Goal: Check status: Check status

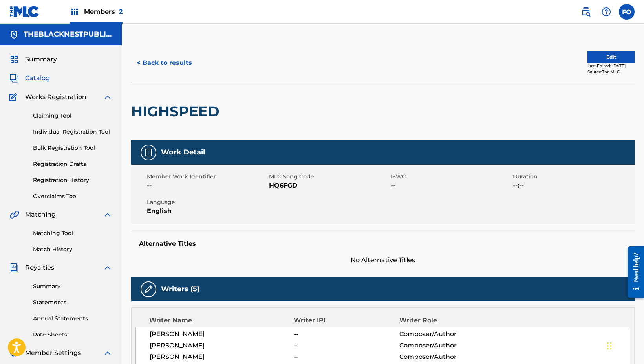
click at [98, 6] on div "Members 2" at bounding box center [96, 11] width 53 height 23
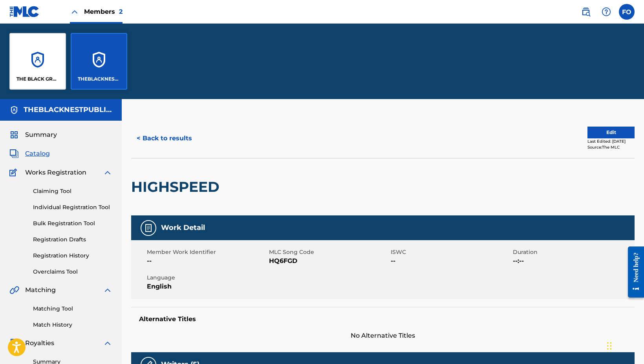
click at [49, 59] on div "THE BLACK GROUP NEST PUBLISHING" at bounding box center [37, 61] width 57 height 57
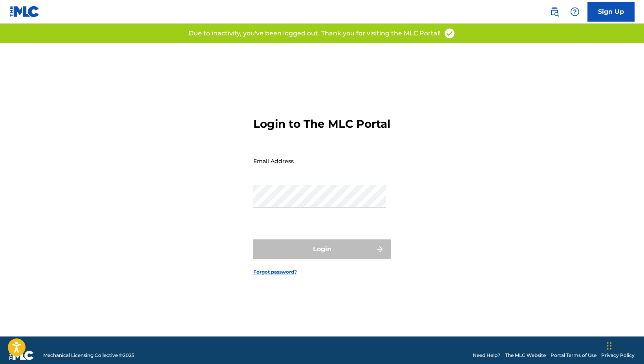
click at [286, 155] on form "Login to The MLC Portal Email Address Password Login Forgot password?" at bounding box center [321, 189] width 137 height 293
click at [279, 170] on input "Email Address" at bounding box center [319, 161] width 133 height 22
drag, startPoint x: 201, startPoint y: 156, endPoint x: 188, endPoint y: 144, distance: 18.1
click at [201, 156] on div "Login to The MLC Portal Email Address Password Login Forgot password?" at bounding box center [322, 189] width 550 height 293
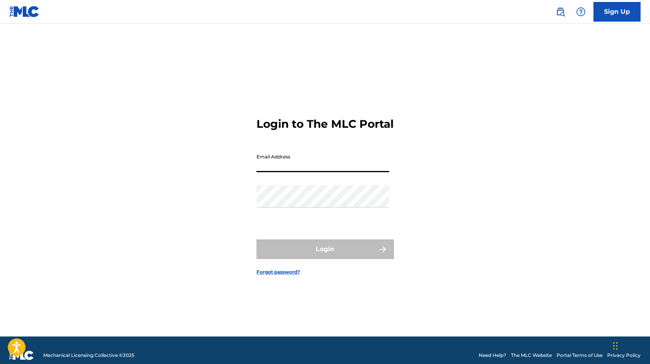
click at [324, 172] on input "Email Address" at bounding box center [322, 161] width 133 height 22
type input "[EMAIL_ADDRESS][DOMAIN_NAME]"
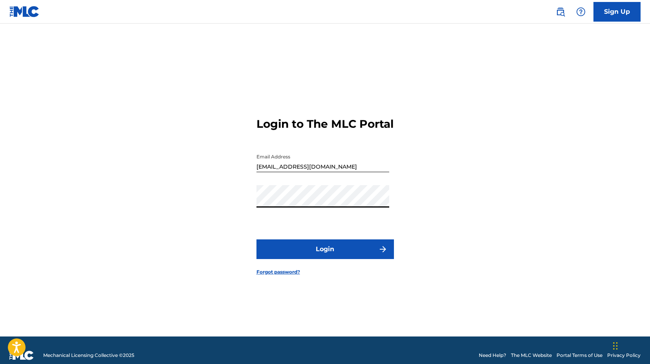
click at [339, 259] on button "Login" at bounding box center [324, 249] width 137 height 20
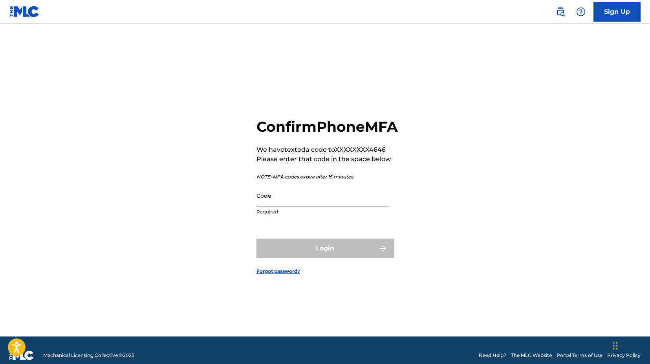
click at [284, 203] on input "Code" at bounding box center [322, 195] width 133 height 22
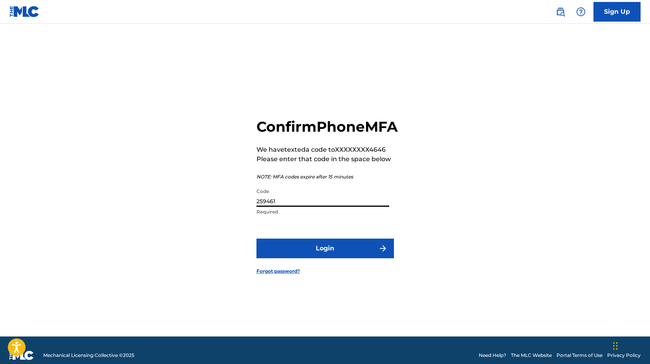
type input "259461"
click at [256, 238] on button "Login" at bounding box center [324, 248] width 137 height 20
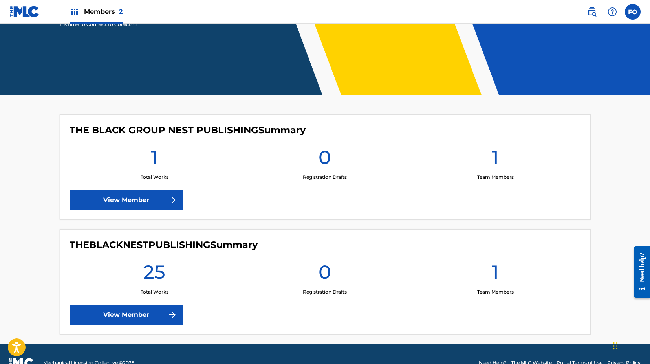
scroll to position [153, 0]
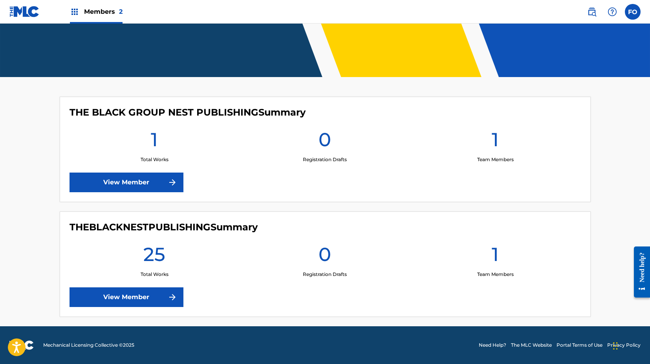
click at [144, 179] on link "View Member" at bounding box center [126, 182] width 114 height 20
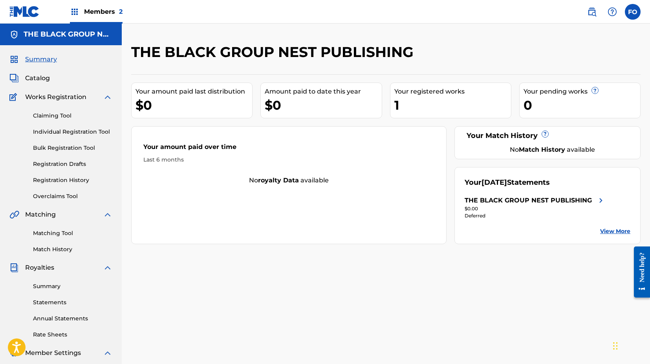
click at [53, 113] on link "Claiming Tool" at bounding box center [72, 116] width 79 height 8
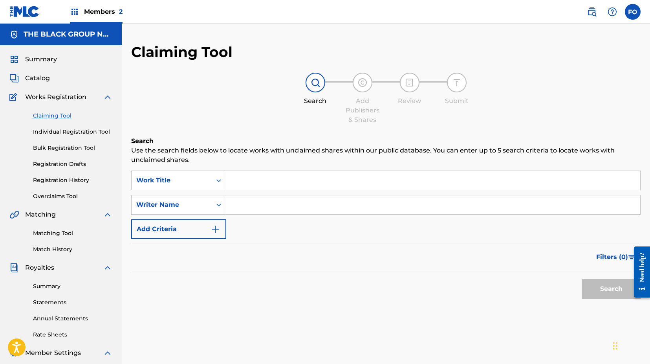
click at [60, 166] on link "Registration Drafts" at bounding box center [72, 164] width 79 height 8
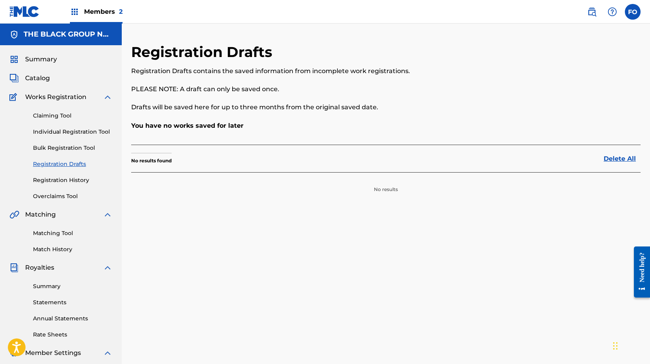
click at [79, 179] on link "Registration History" at bounding box center [72, 180] width 79 height 8
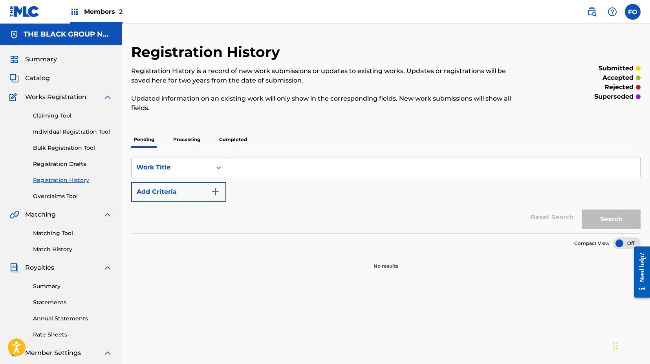
click at [235, 139] on p "Completed" at bounding box center [233, 139] width 33 height 16
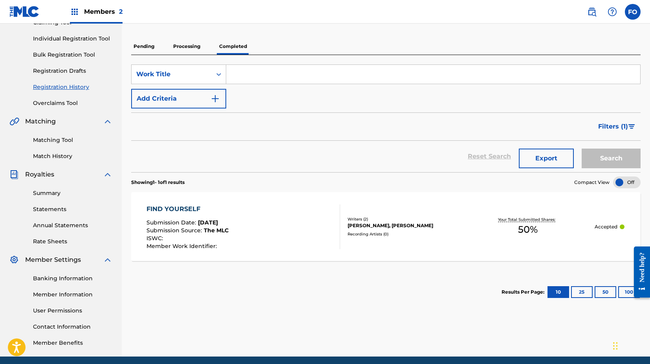
scroll to position [101, 0]
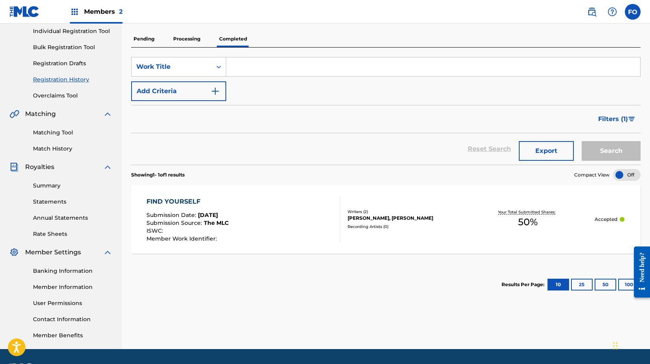
click at [190, 41] on p "Processing" at bounding box center [187, 39] width 32 height 16
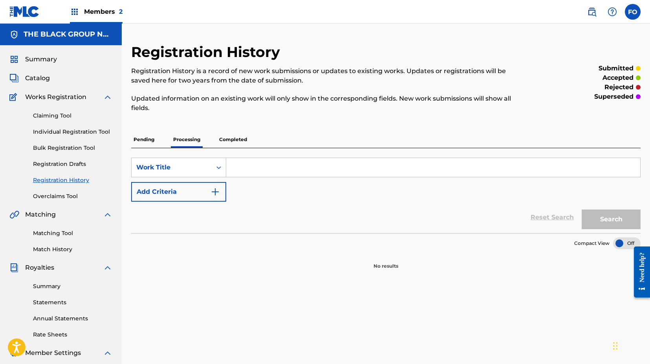
click at [157, 144] on div "Pending Processing Completed" at bounding box center [385, 139] width 509 height 16
click at [152, 142] on p "Pending" at bounding box center [144, 139] width 26 height 16
click at [238, 141] on p "Completed" at bounding box center [233, 139] width 33 height 16
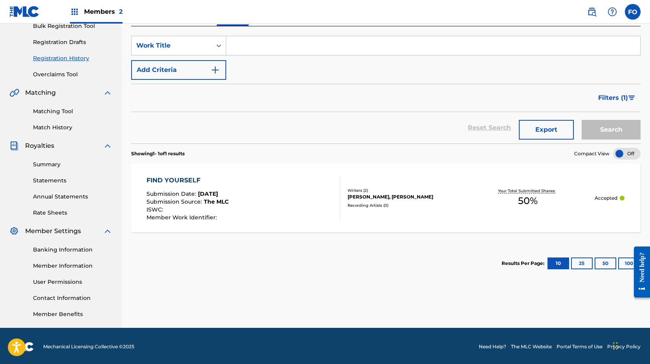
scroll to position [123, 0]
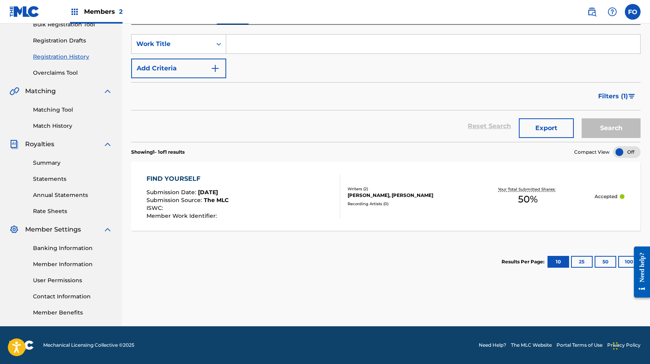
click at [51, 157] on div "Summary Statements Annual Statements Rate Sheets" at bounding box center [60, 182] width 103 height 66
click at [47, 164] on link "Summary" at bounding box center [72, 163] width 79 height 8
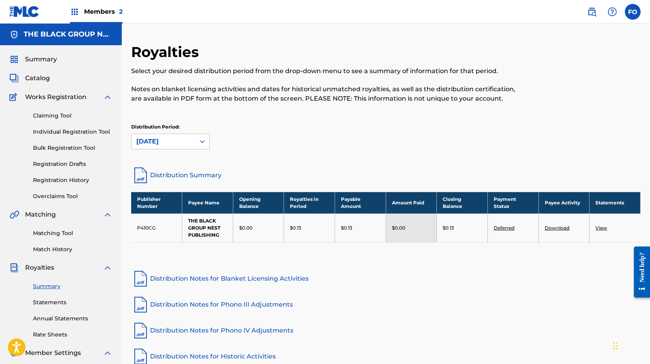
click at [107, 13] on span "Members 2" at bounding box center [103, 11] width 38 height 9
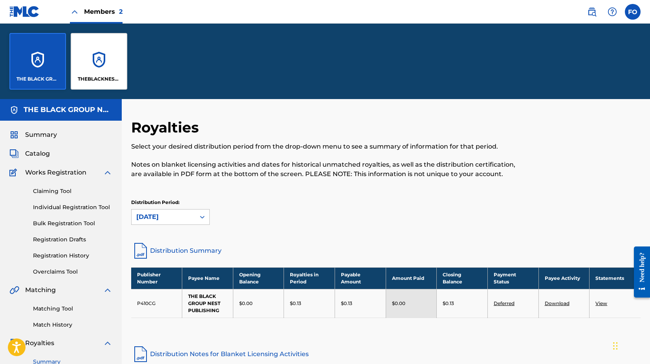
click at [95, 69] on div "THEBLACKNESTPUBLISHING" at bounding box center [99, 61] width 57 height 57
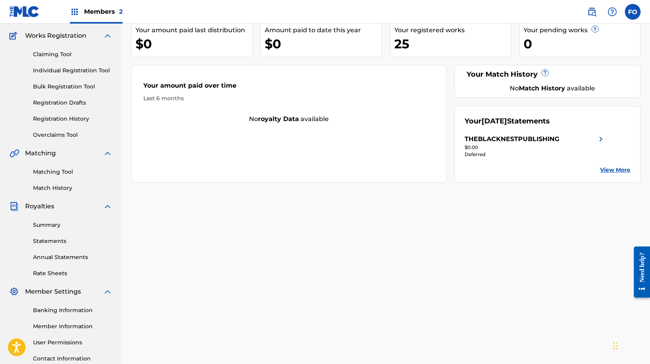
scroll to position [61, 0]
click at [60, 52] on link "Claiming Tool" at bounding box center [72, 55] width 79 height 8
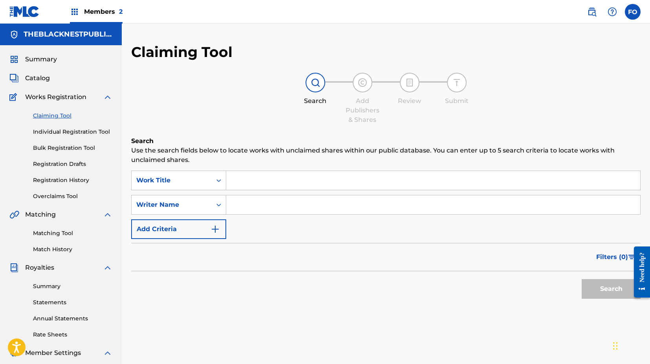
click at [53, 181] on link "Registration History" at bounding box center [72, 180] width 79 height 8
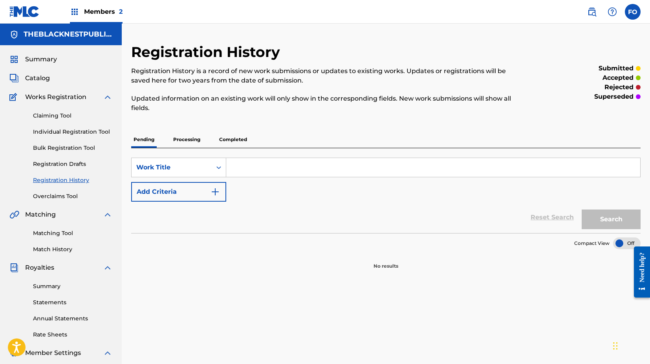
click at [176, 140] on p "Processing" at bounding box center [187, 139] width 32 height 16
click at [225, 136] on p "Completed" at bounding box center [233, 139] width 33 height 16
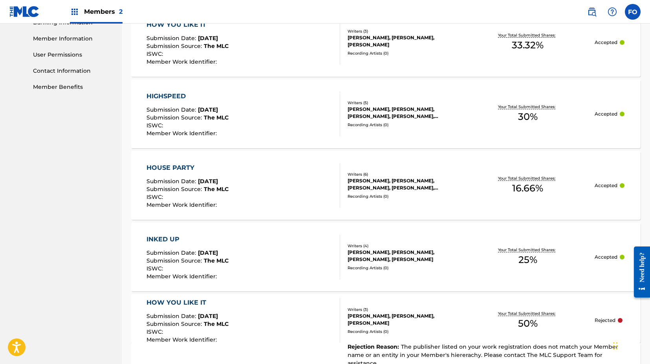
scroll to position [349, 0]
click at [165, 240] on div "INKED UP" at bounding box center [187, 238] width 82 height 9
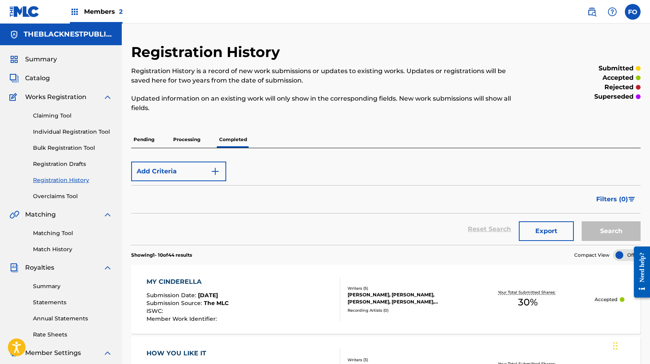
scroll to position [123, 0]
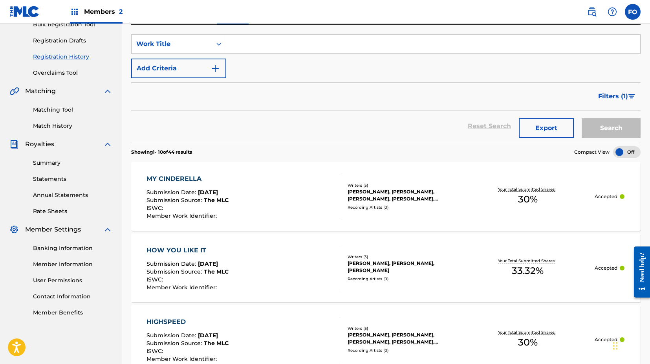
click at [215, 252] on div "HOW YOU LIKE IT" at bounding box center [187, 249] width 82 height 9
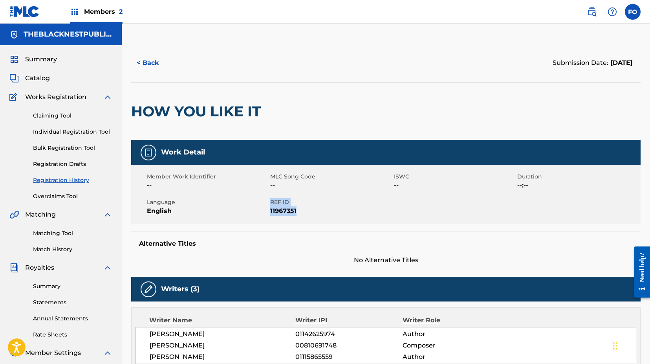
drag, startPoint x: 269, startPoint y: 211, endPoint x: 308, endPoint y: 211, distance: 39.3
click at [308, 211] on div "Member Work Identifier -- MLC Song Code -- ISWC -- Duration --:-- Language Engl…" at bounding box center [385, 194] width 509 height 59
click at [308, 211] on span "11967351" at bounding box center [330, 210] width 121 height 9
drag, startPoint x: 302, startPoint y: 212, endPoint x: 271, endPoint y: 208, distance: 31.2
click at [271, 208] on span "11967351" at bounding box center [330, 210] width 121 height 9
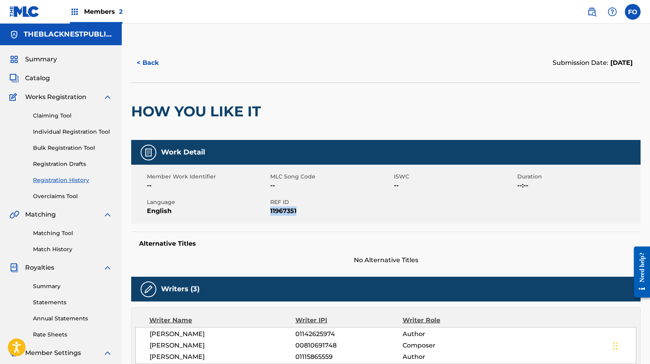
copy span "11967351"
click at [312, 213] on span "11967351" at bounding box center [330, 210] width 121 height 9
